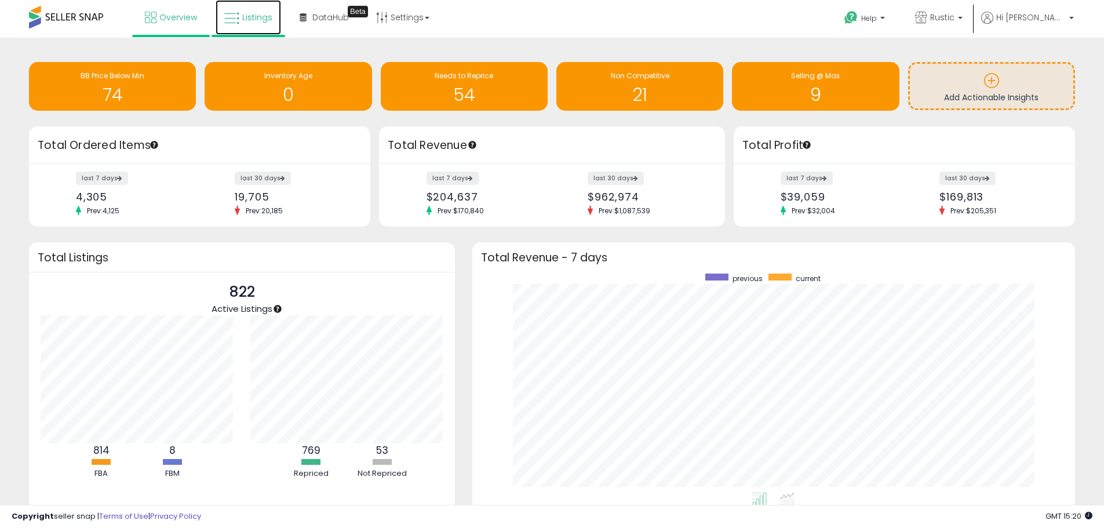
click at [255, 25] on link "Listings" at bounding box center [247, 17] width 65 height 35
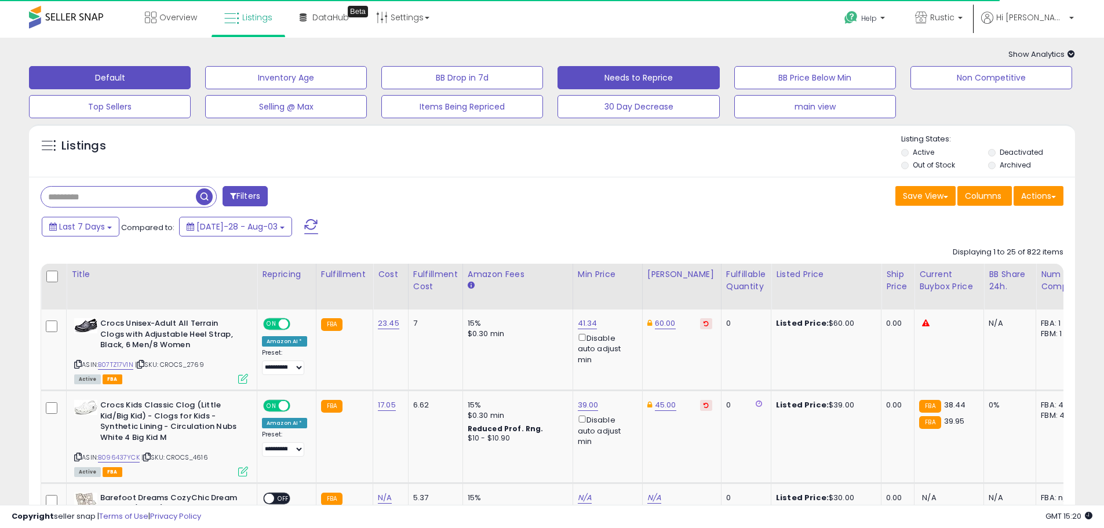
click at [367, 79] on button "Needs to Reprice" at bounding box center [286, 77] width 162 height 23
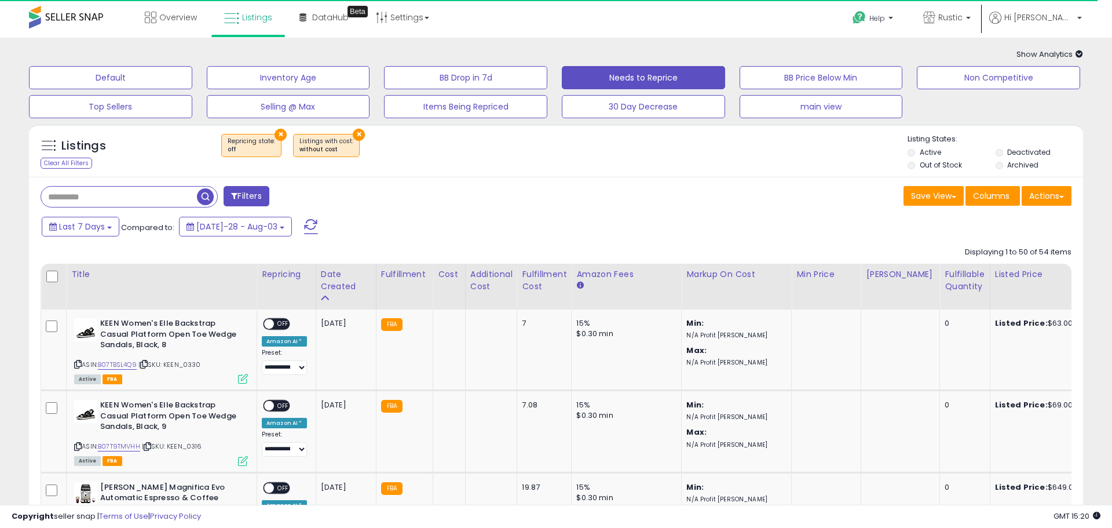
select select "**"
